Goal: Task Accomplishment & Management: Manage account settings

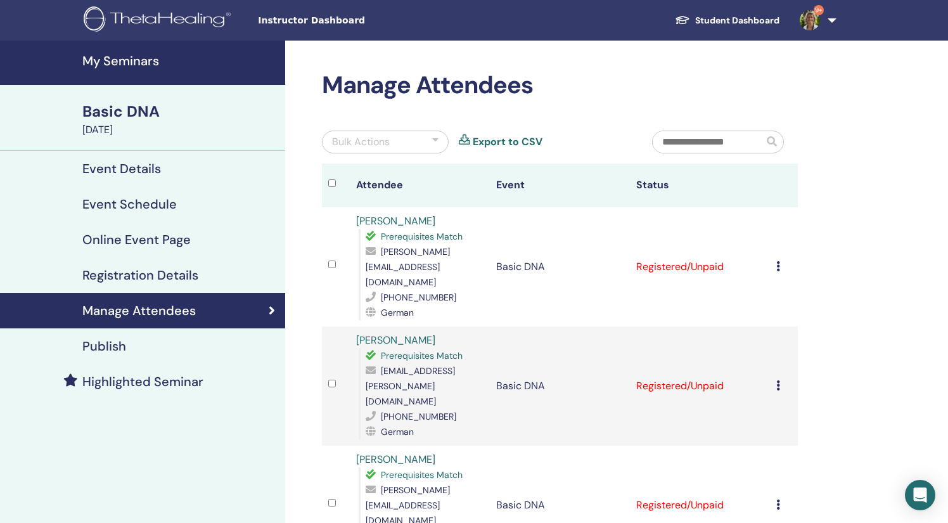
click at [778, 261] on icon at bounding box center [778, 266] width 4 height 10
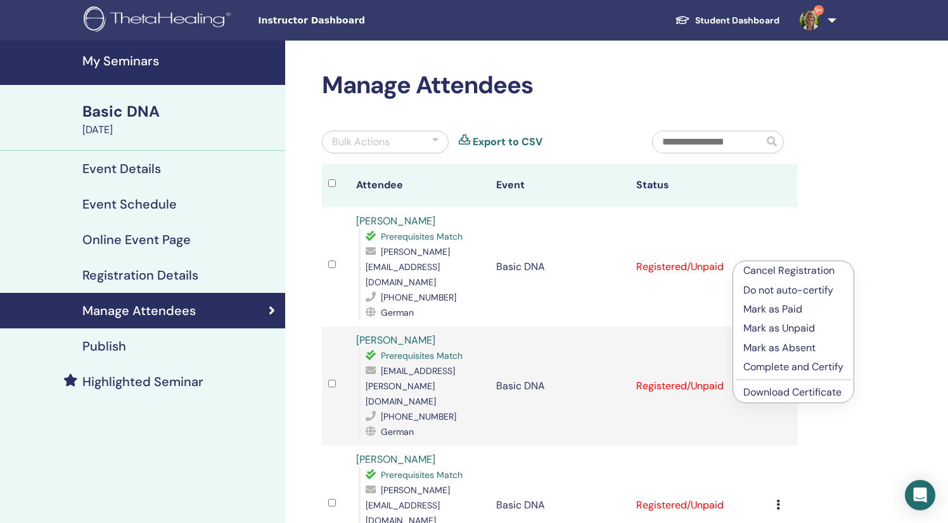
click at [790, 368] on p "Complete and Certify" at bounding box center [793, 366] width 100 height 15
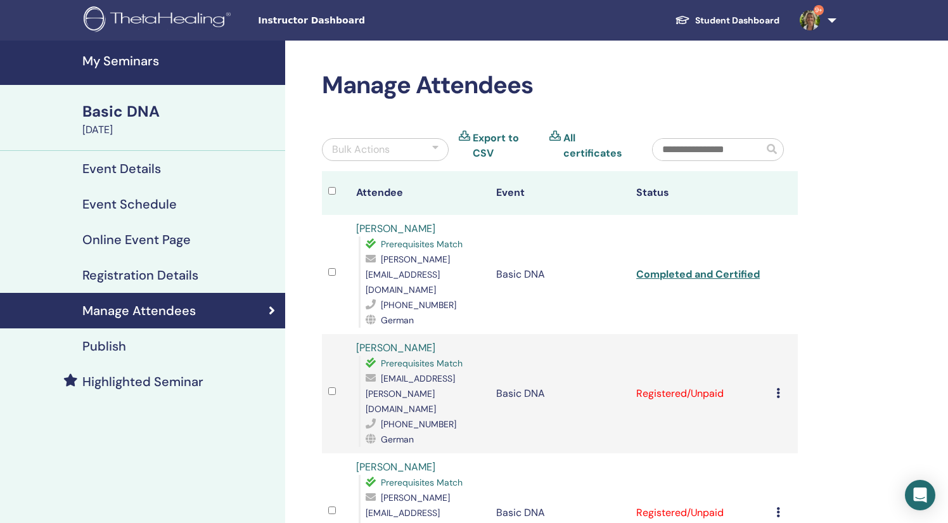
click at [780, 388] on icon at bounding box center [778, 393] width 4 height 10
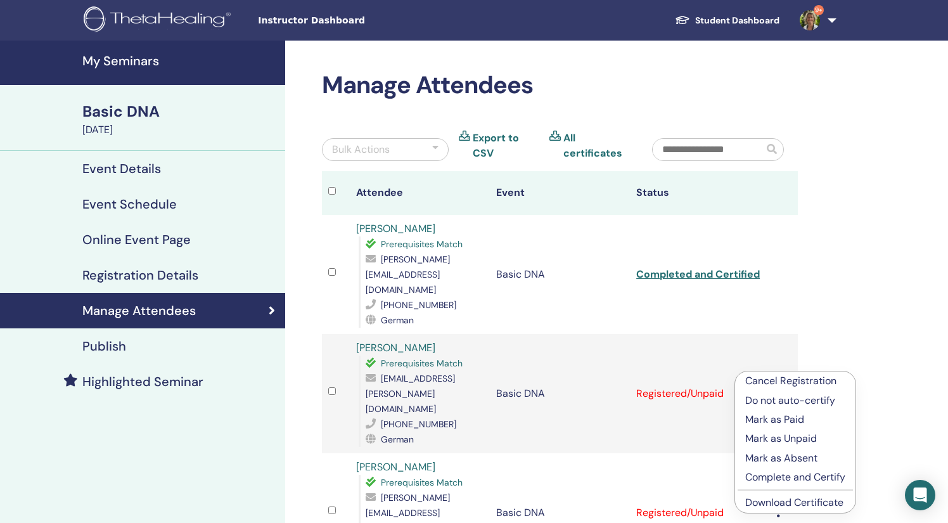
click at [787, 477] on p "Complete and Certify" at bounding box center [795, 477] width 100 height 15
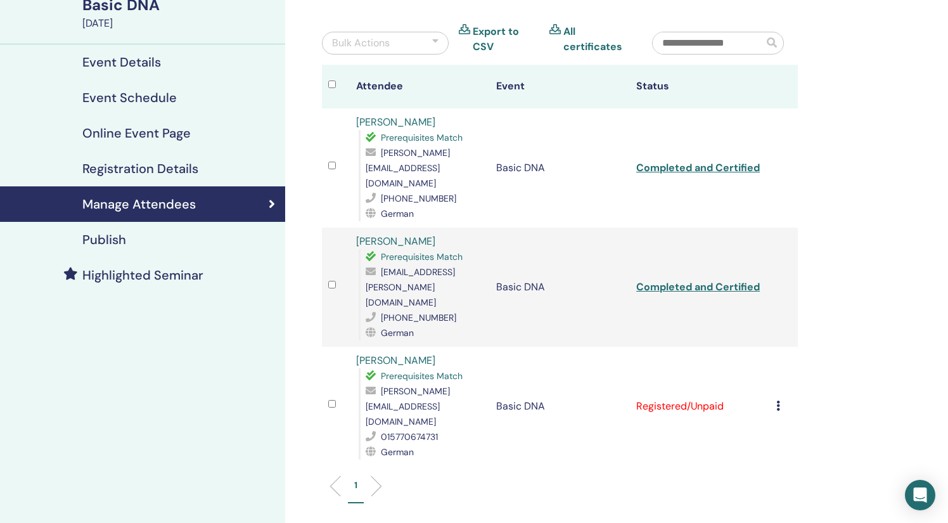
scroll to position [112, 0]
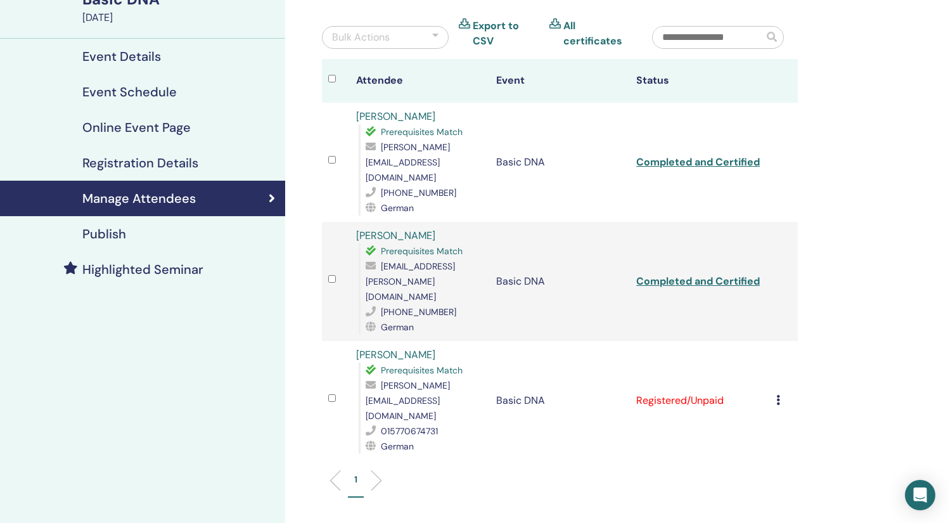
click at [777, 395] on icon at bounding box center [778, 400] width 4 height 10
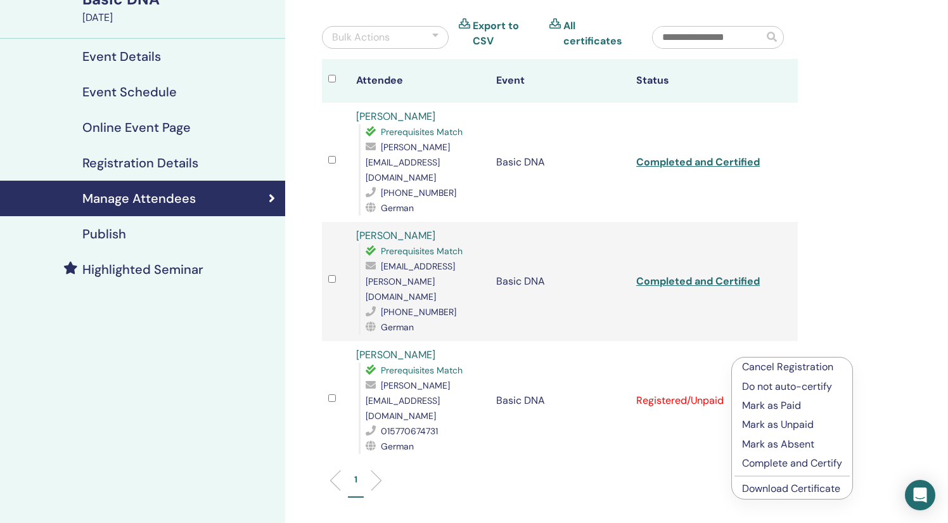
click at [776, 468] on p "Complete and Certify" at bounding box center [792, 463] width 100 height 15
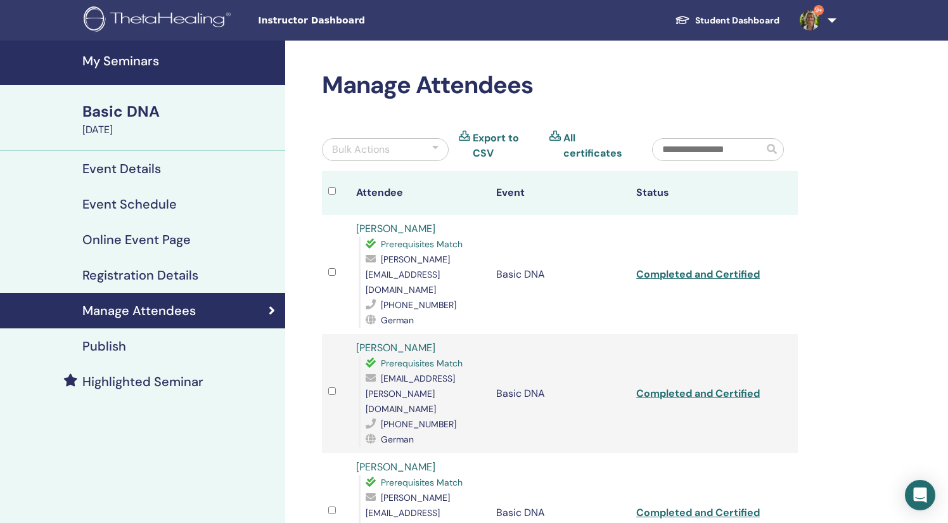
click at [146, 65] on h4 "My Seminars" at bounding box center [179, 60] width 195 height 15
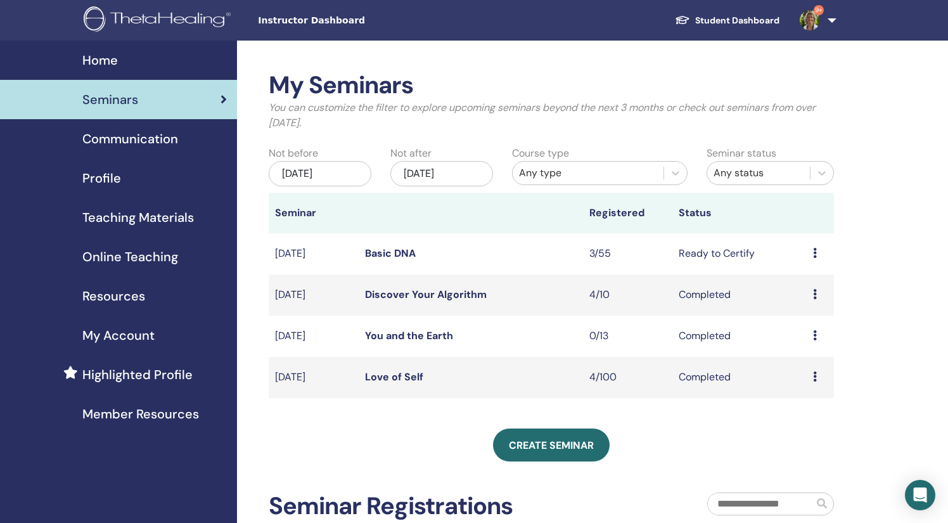
click at [400, 257] on link "Basic DNA" at bounding box center [390, 253] width 51 height 13
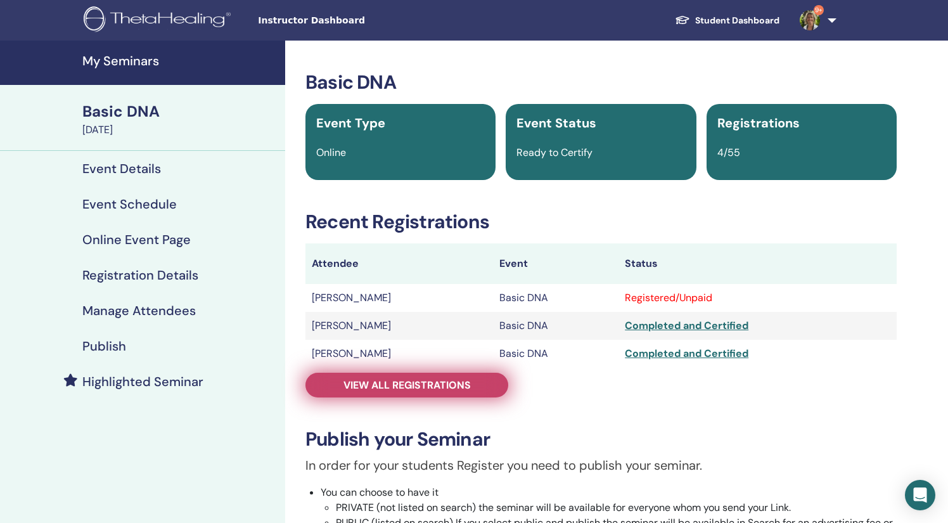
click at [466, 383] on span "View all registrations" at bounding box center [407, 384] width 127 height 13
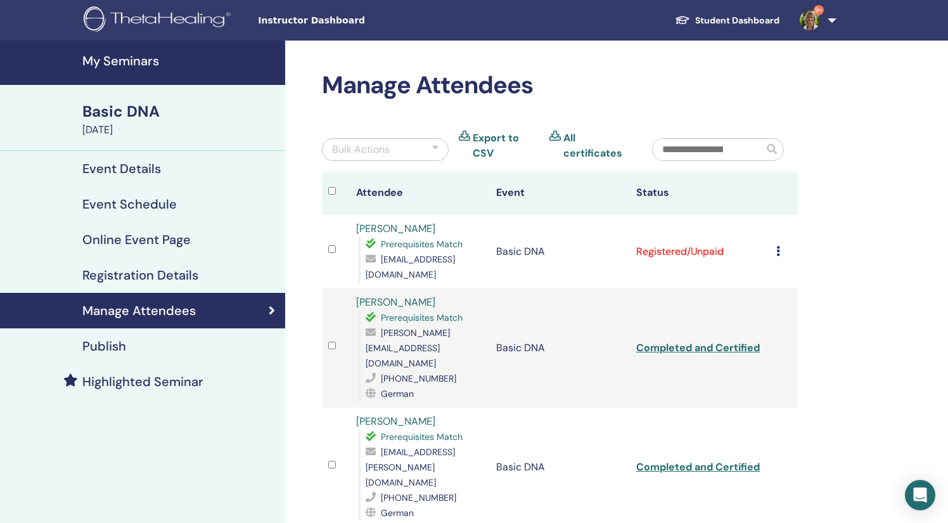
click at [776, 243] on td "Cancel Registration Do not auto-certify Mark as Paid Mark as Unpaid Mark as Abs…" at bounding box center [784, 252] width 28 height 74
click at [780, 246] on icon at bounding box center [778, 251] width 4 height 10
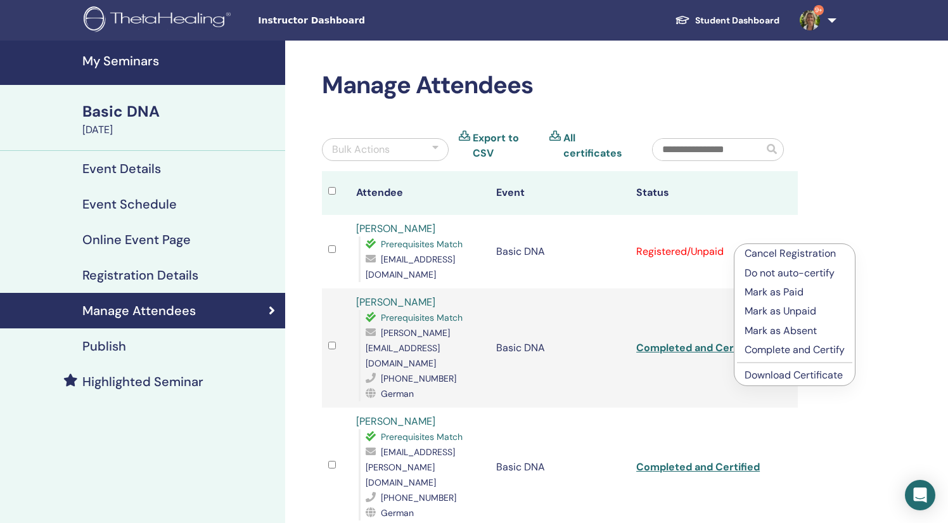
click at [797, 350] on p "Complete and Certify" at bounding box center [795, 349] width 100 height 15
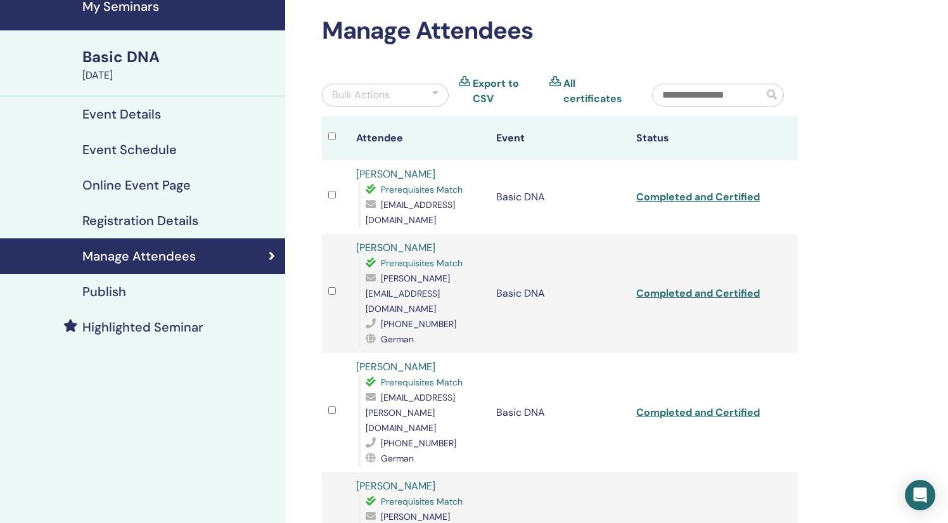
scroll to position [51, 0]
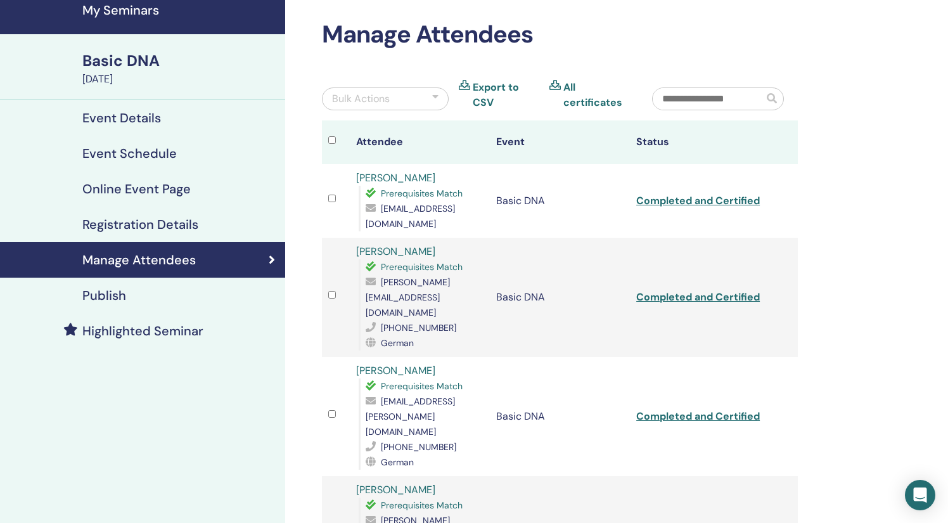
click at [155, 15] on h4 "My Seminars" at bounding box center [179, 10] width 195 height 15
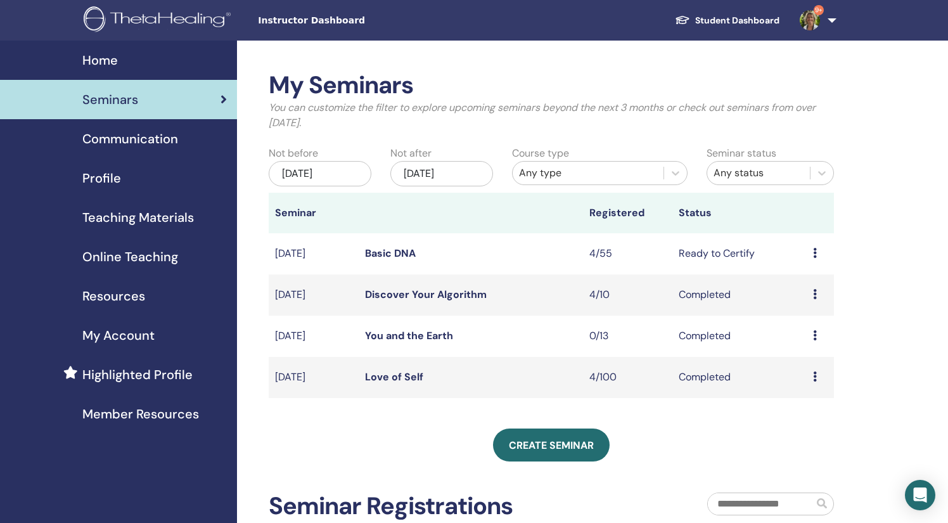
click at [119, 217] on span "Teaching Materials" at bounding box center [138, 217] width 112 height 19
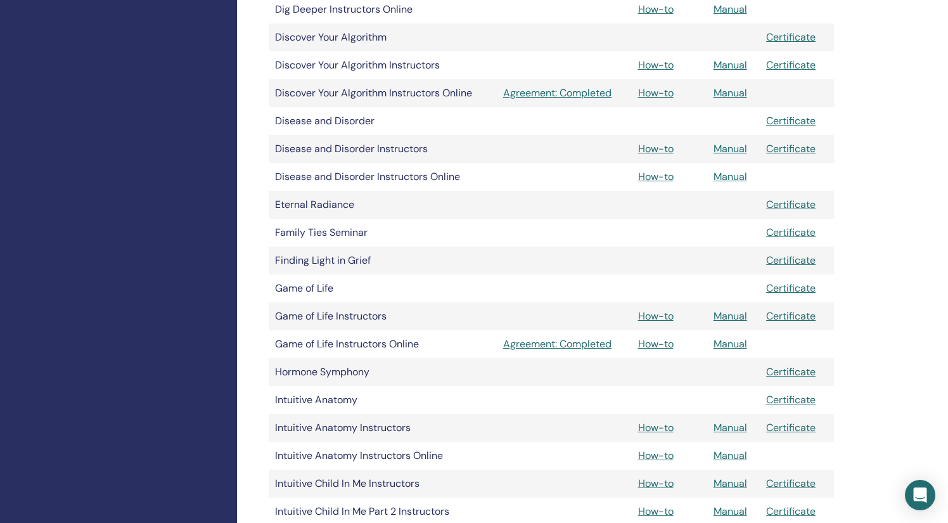
scroll to position [1076, 0]
click at [728, 427] on link "Manual" at bounding box center [731, 426] width 34 height 13
